Goal: Transaction & Acquisition: Subscribe to service/newsletter

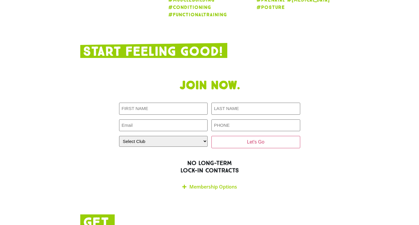
scroll to position [1124, 0]
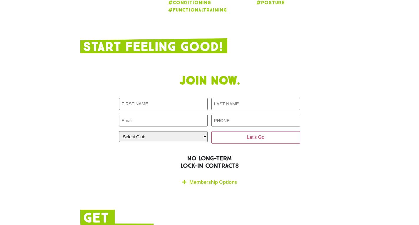
click at [222, 179] on link "Membership Options" at bounding box center [213, 182] width 48 height 6
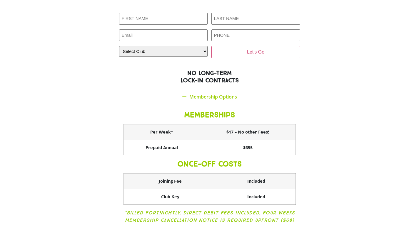
scroll to position [1209, 0]
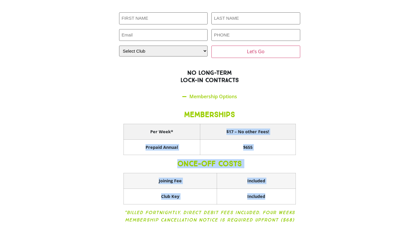
drag, startPoint x: 278, startPoint y: 168, endPoint x: 174, endPoint y: 108, distance: 119.7
click at [174, 108] on div "MEMBERSHIPS Per Week* $17 – No other Fees! Prepaid Annual $655 ONCE-OFF COSTS J…" at bounding box center [209, 171] width 181 height 136
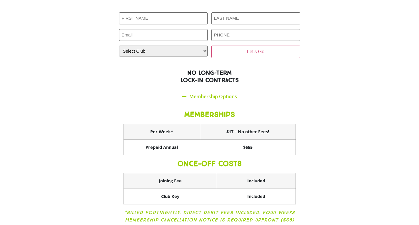
click at [97, 115] on div "Join now. First NAME (Required) LAST NAME (Required) Email (Required) PHONE (Re…" at bounding box center [209, 113] width 264 height 257
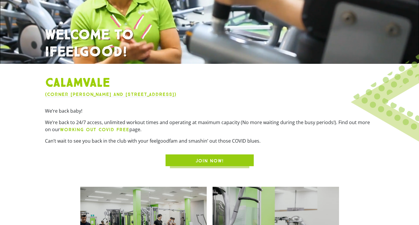
scroll to position [109, 0]
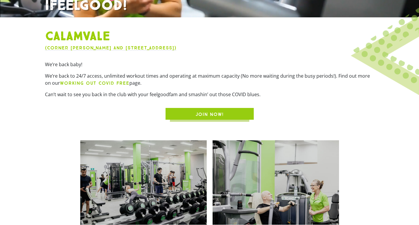
scroll to position [156, 0]
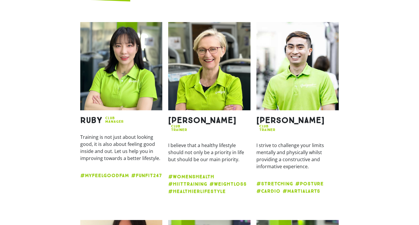
scroll to position [847, 0]
